Goal: Information Seeking & Learning: Learn about a topic

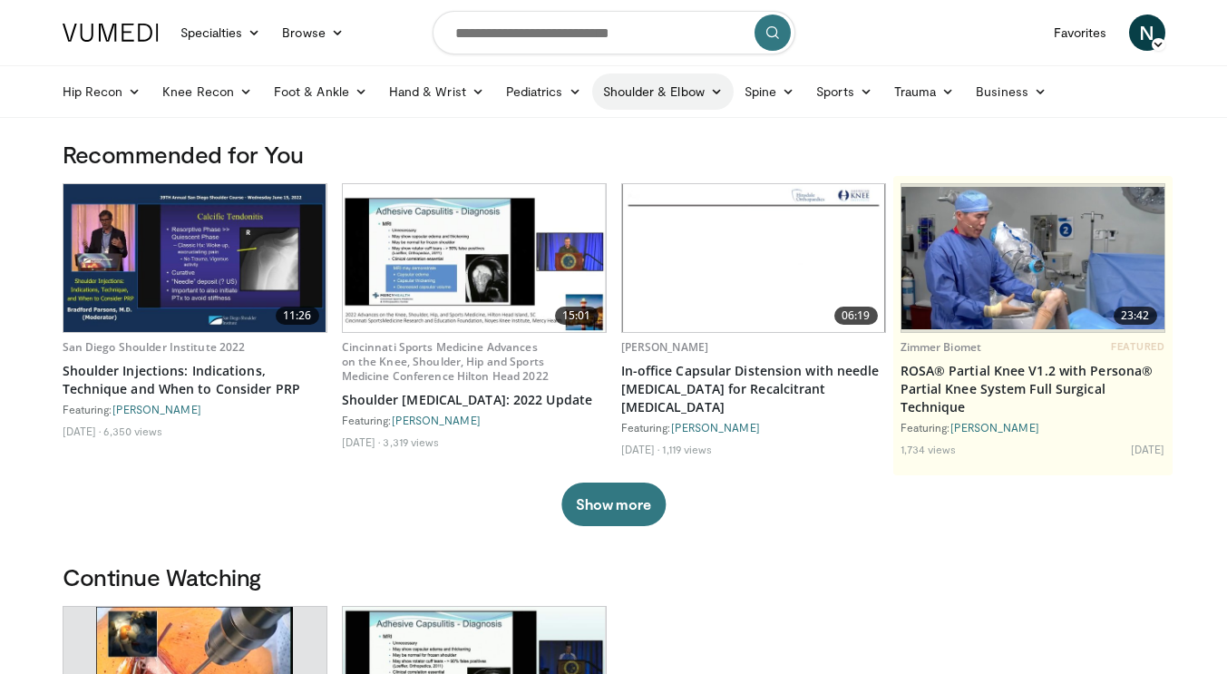
click at [686, 94] on link "Shoulder & Elbow" at bounding box center [662, 91] width 141 height 36
click at [644, 169] on link "Shoulder" at bounding box center [625, 163] width 216 height 29
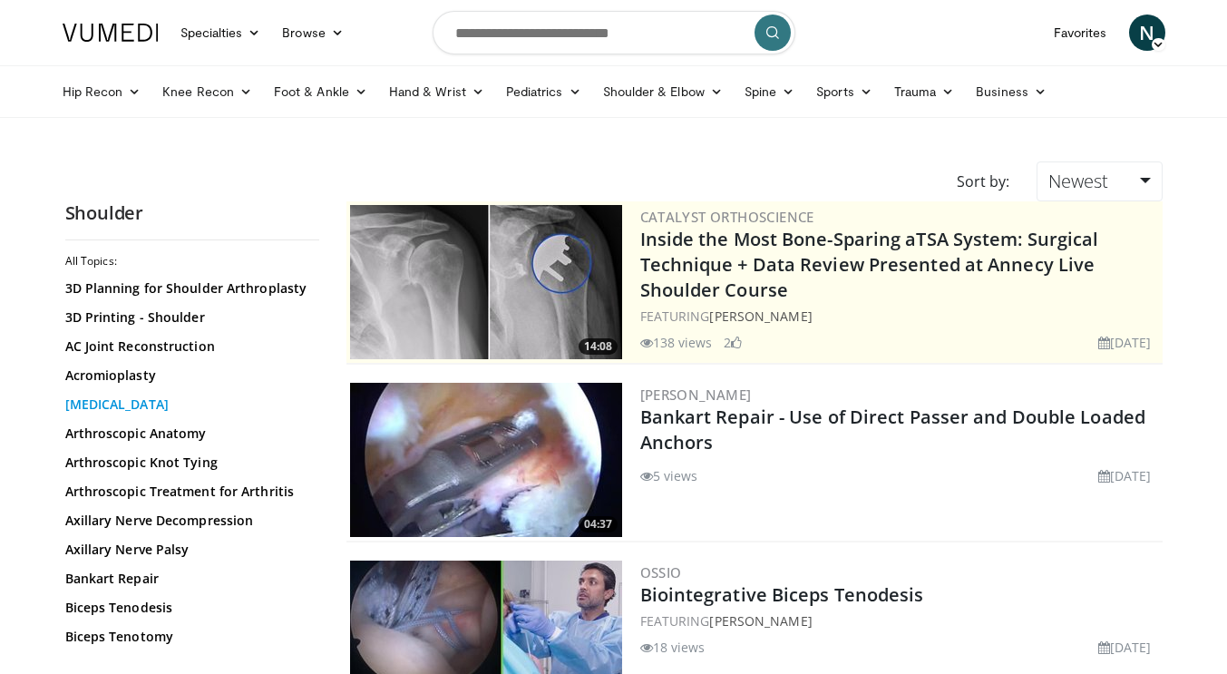
scroll to position [47, 0]
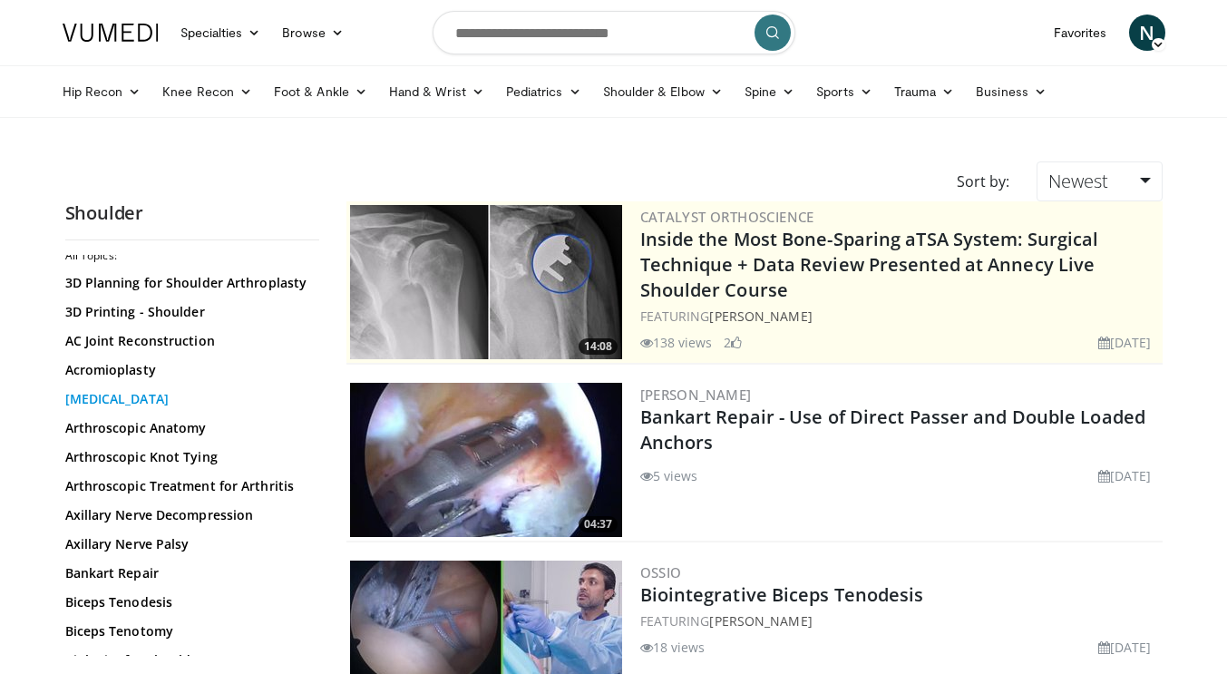
click at [190, 405] on link "[MEDICAL_DATA]" at bounding box center [187, 399] width 245 height 18
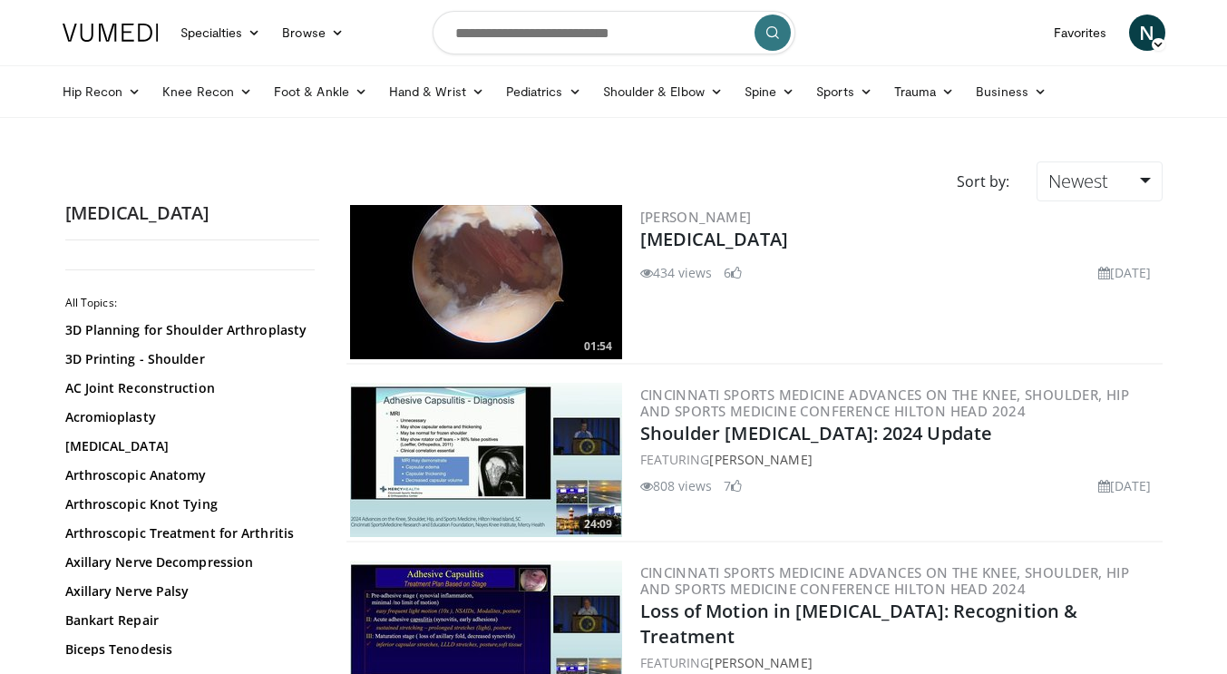
click at [503, 415] on img at bounding box center [486, 460] width 272 height 154
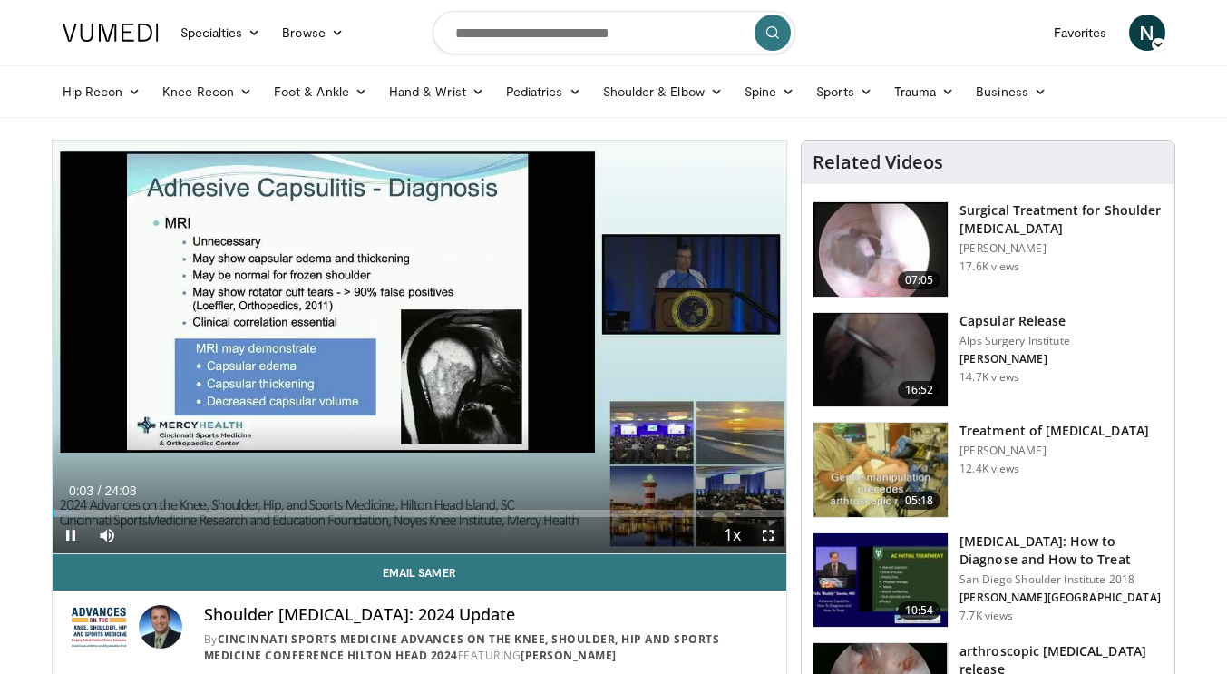
click at [767, 532] on span "Video Player" at bounding box center [768, 535] width 36 height 36
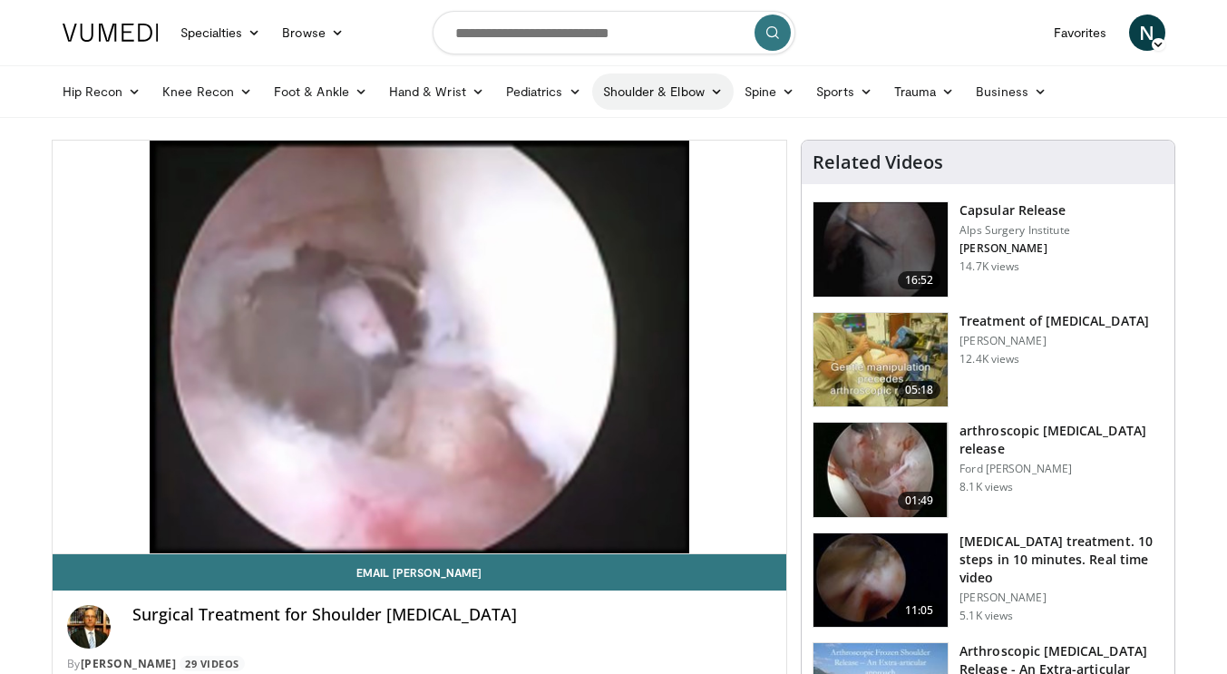
click at [644, 90] on link "Shoulder & Elbow" at bounding box center [662, 91] width 141 height 36
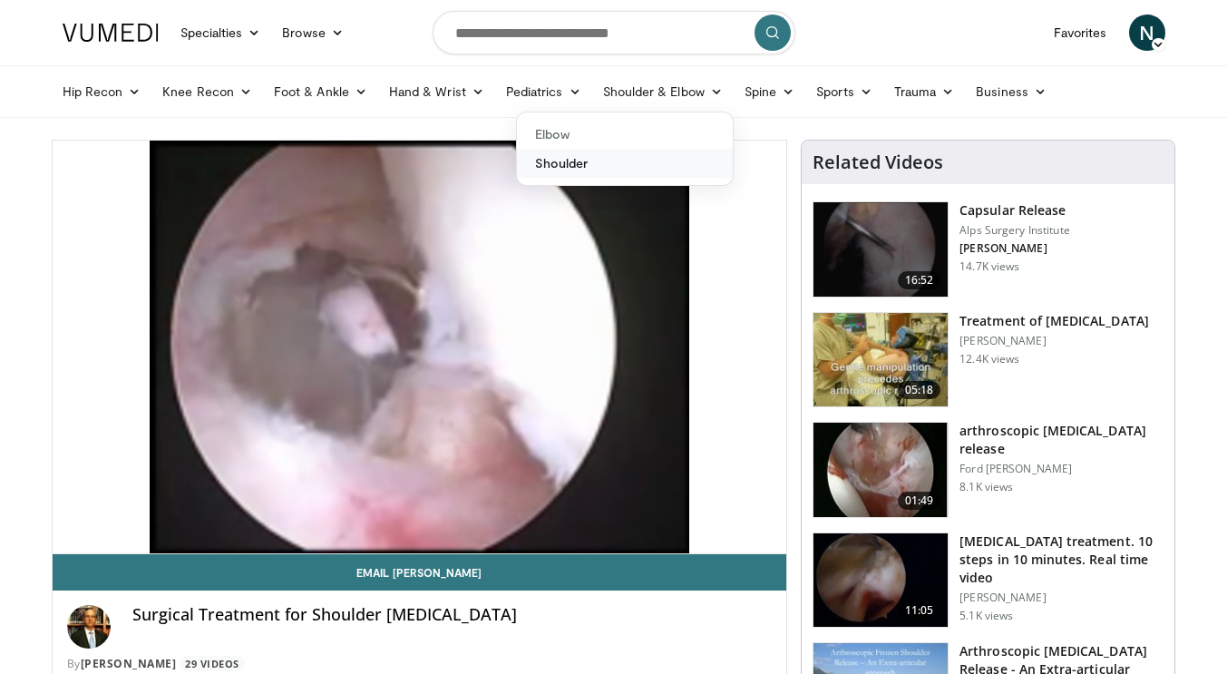
click at [658, 170] on link "Shoulder" at bounding box center [625, 163] width 216 height 29
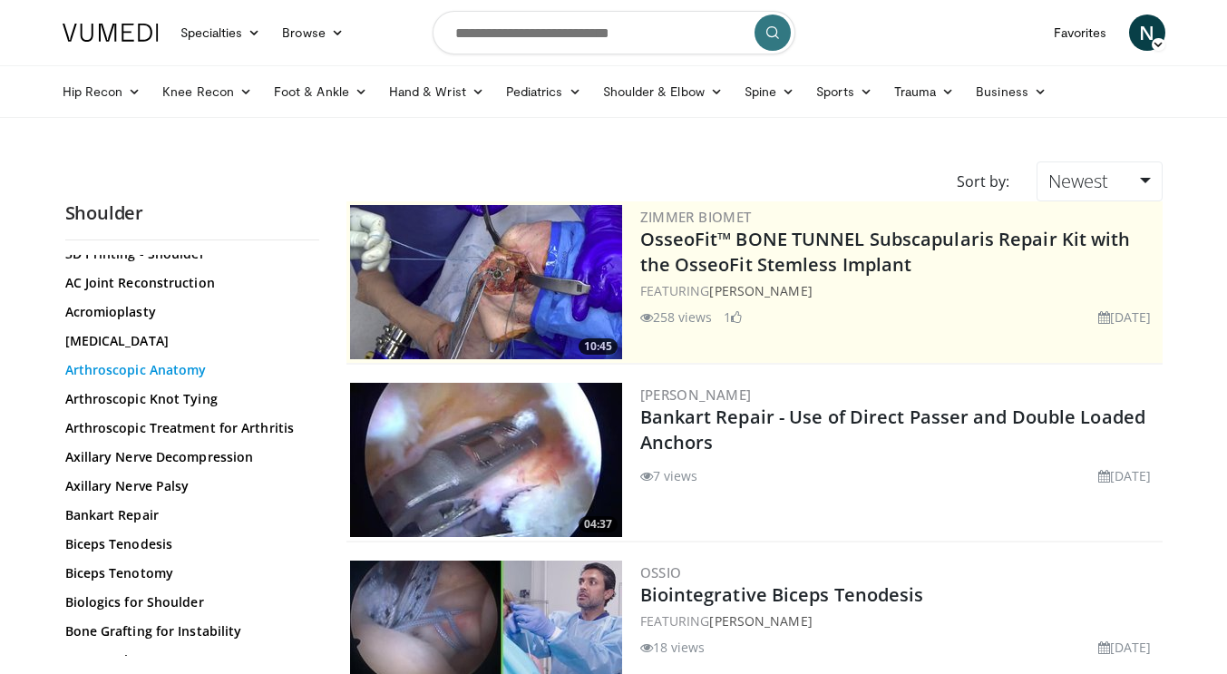
scroll to position [103, 0]
click at [224, 429] on link "Arthroscopic Treatment for Arthritis" at bounding box center [187, 430] width 245 height 18
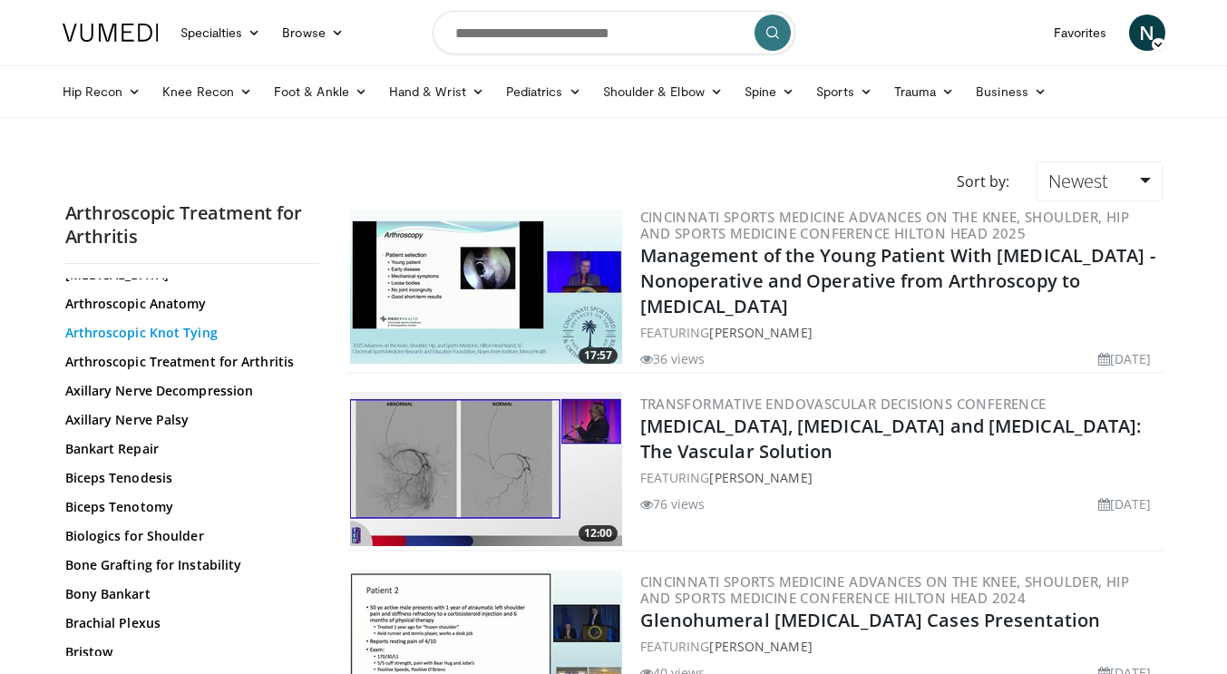
scroll to position [193, 0]
click at [153, 453] on link "Bankart Repair" at bounding box center [187, 451] width 245 height 18
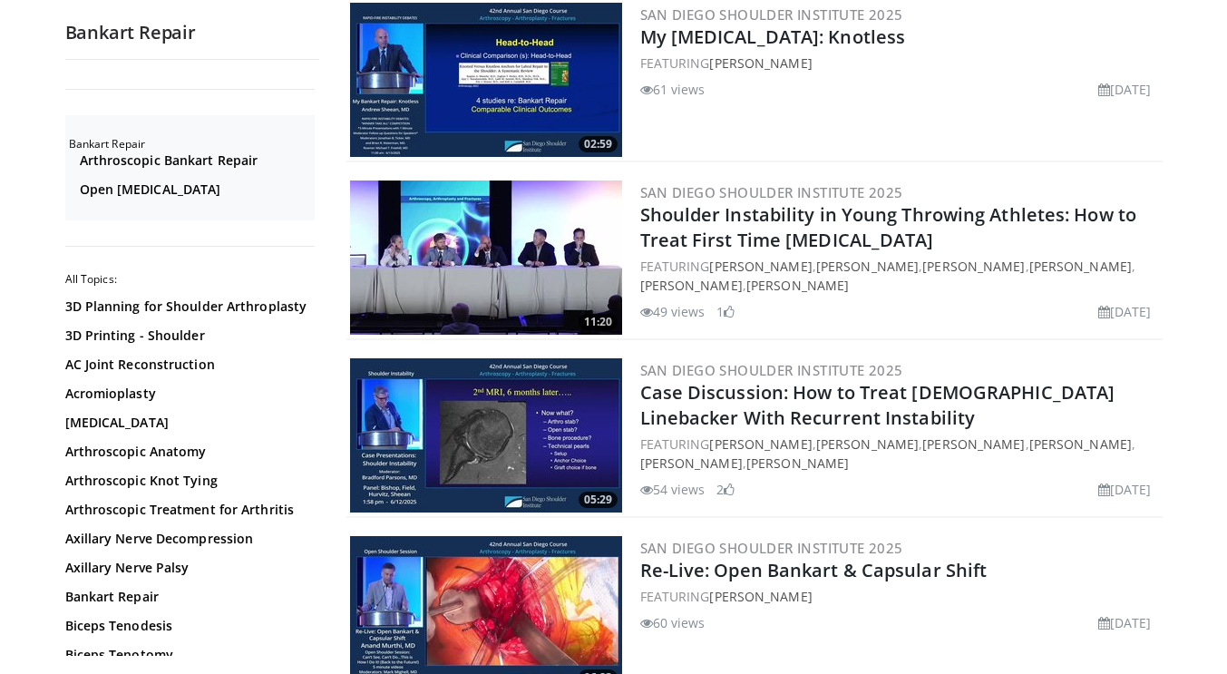
scroll to position [1800, 0]
